Goal: Navigation & Orientation: Find specific page/section

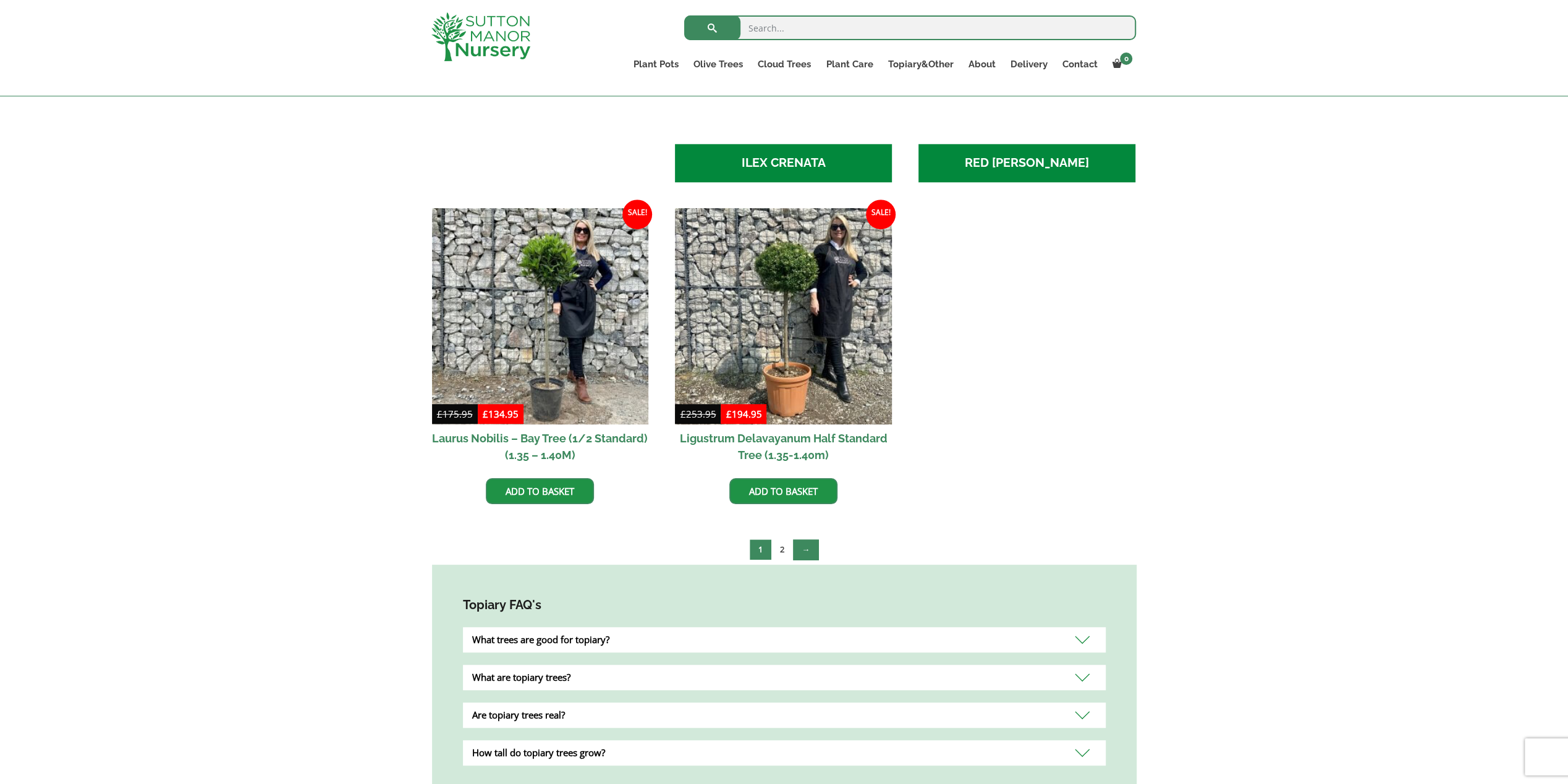
scroll to position [741, 0]
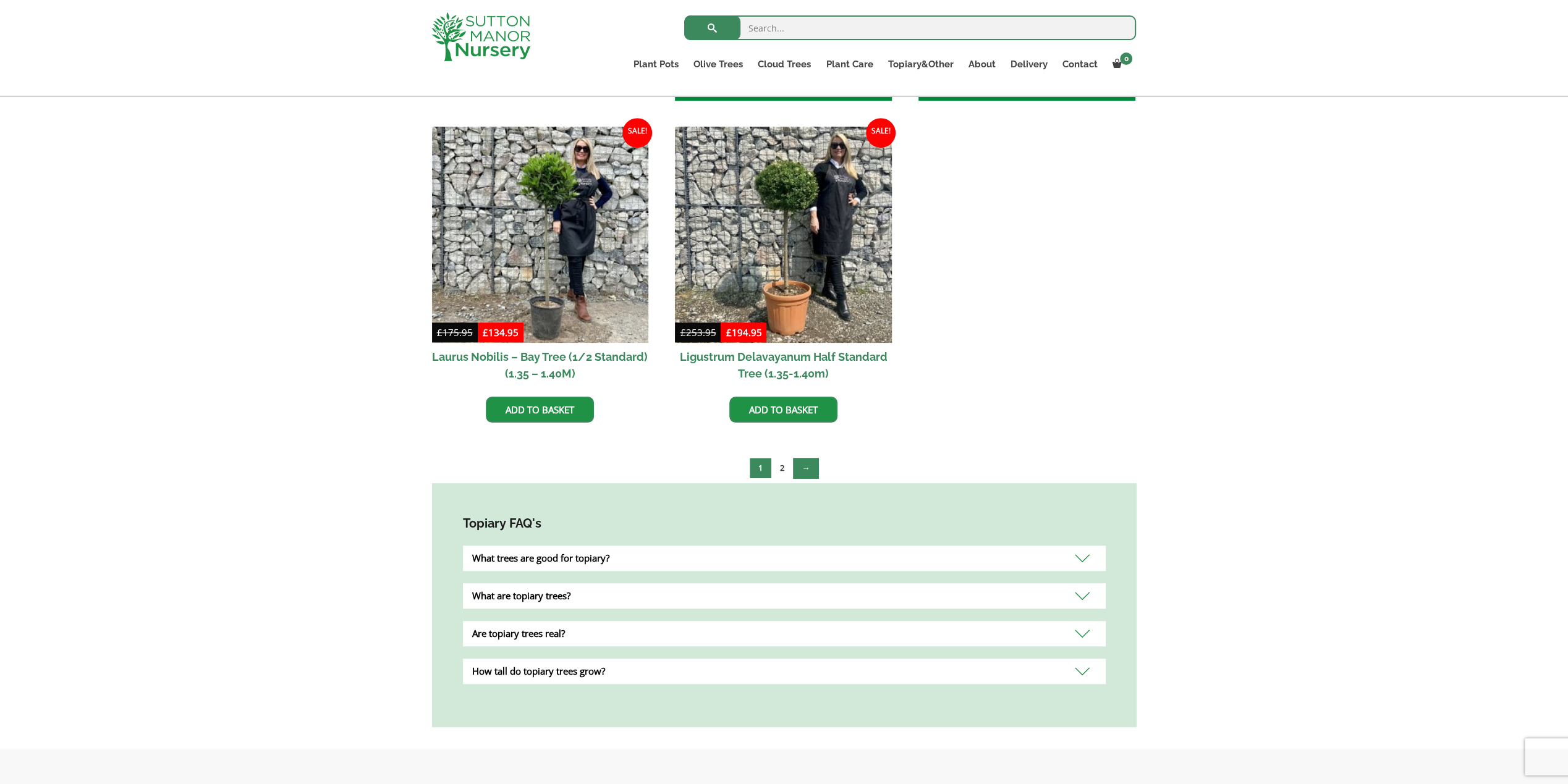
click at [808, 458] on link "→" at bounding box center [805, 468] width 25 height 20
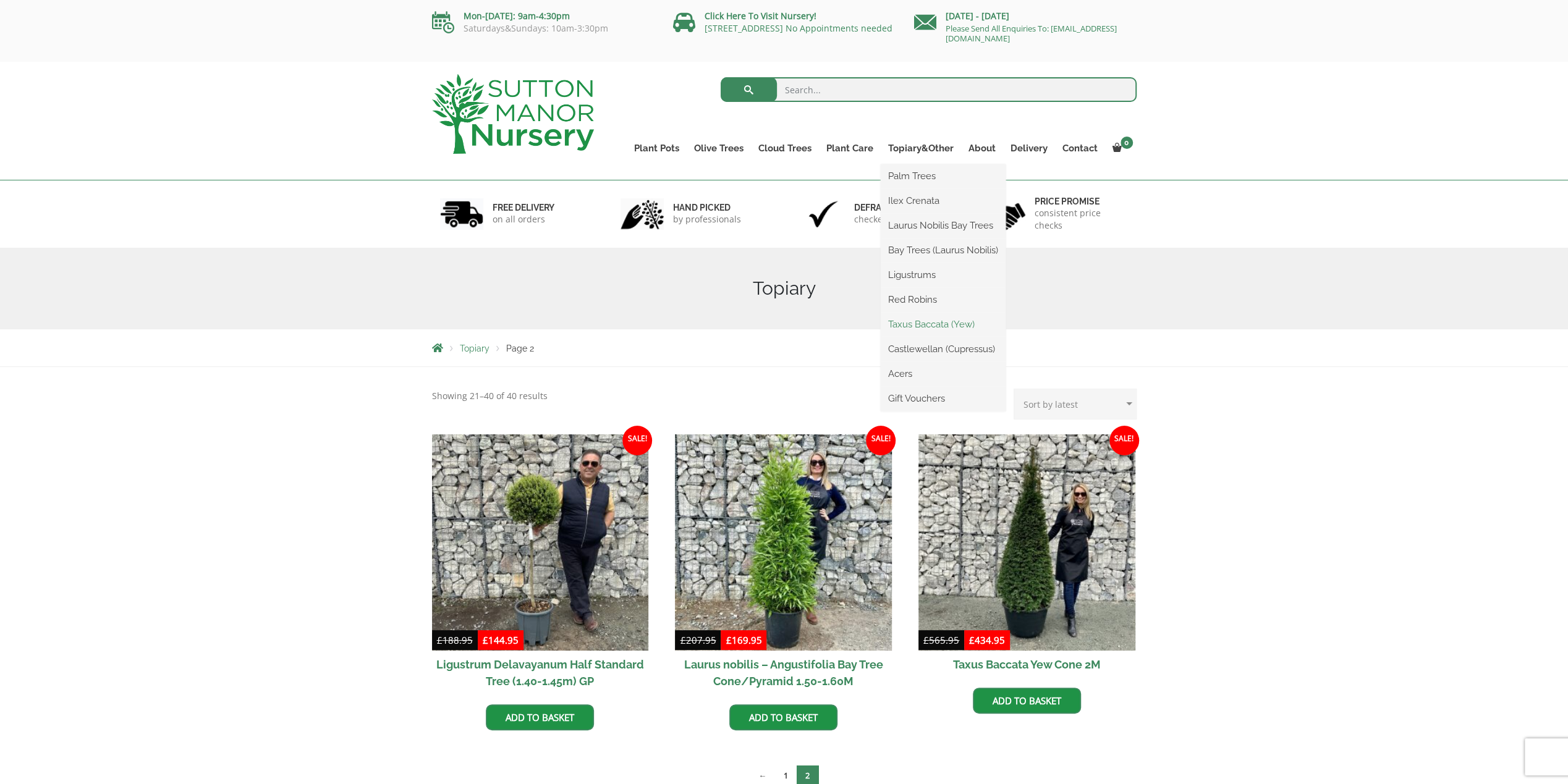
click at [934, 325] on link "Taxus Baccata (Yew)" at bounding box center [943, 324] width 125 height 18
